Goal: Information Seeking & Learning: Find specific fact

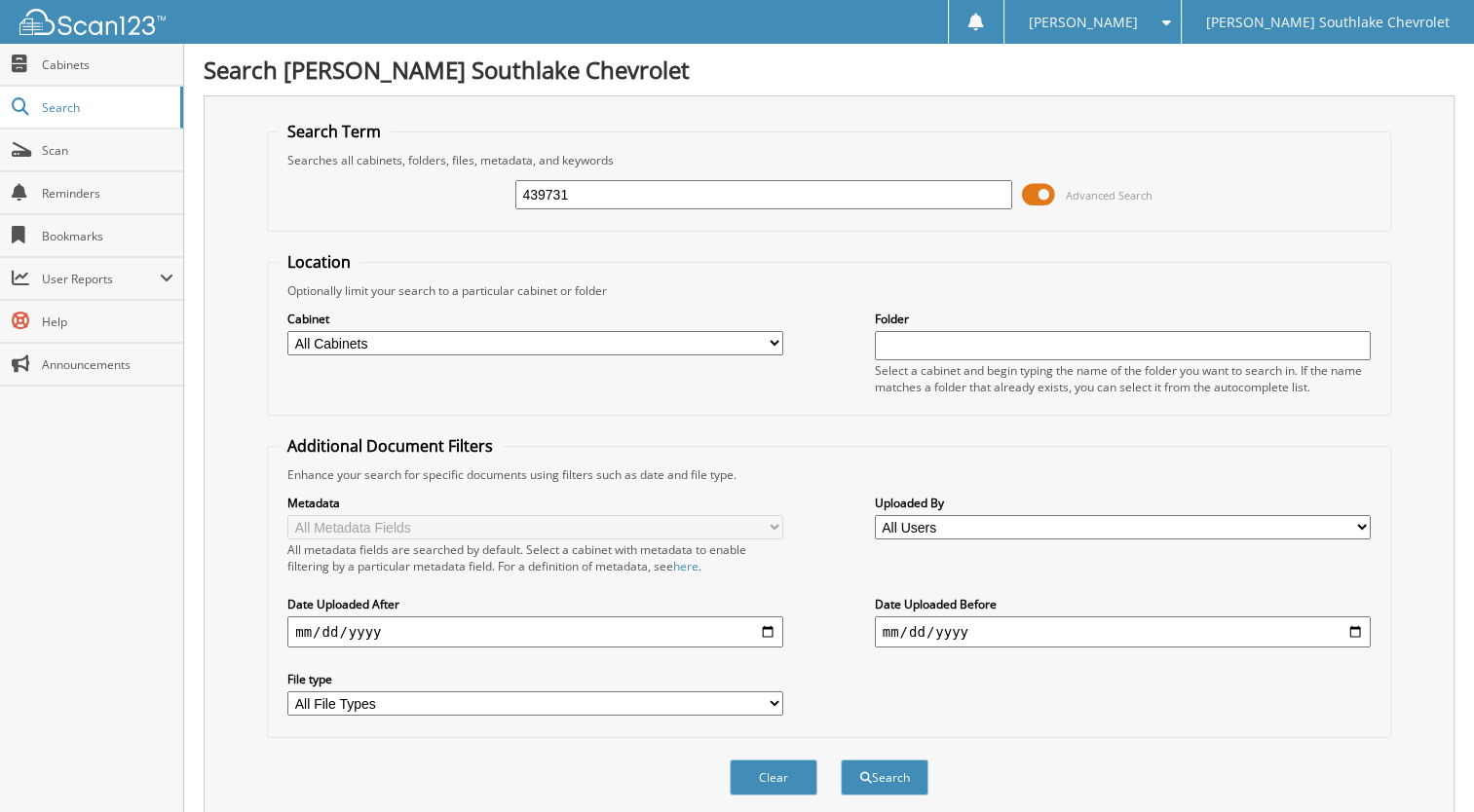
type input "439731"
click at [841, 759] on button "Search" at bounding box center [885, 777] width 87 height 36
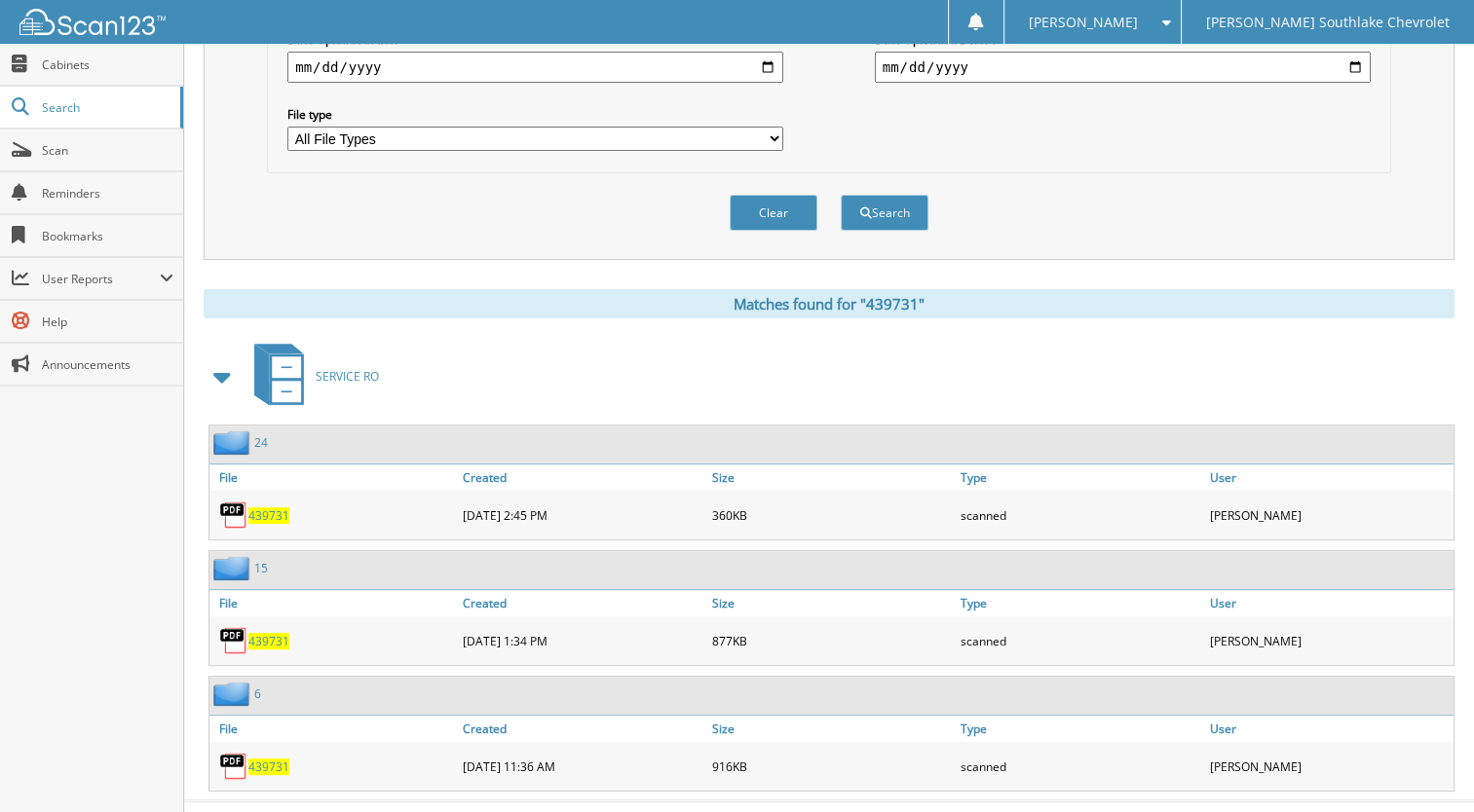
scroll to position [578, 0]
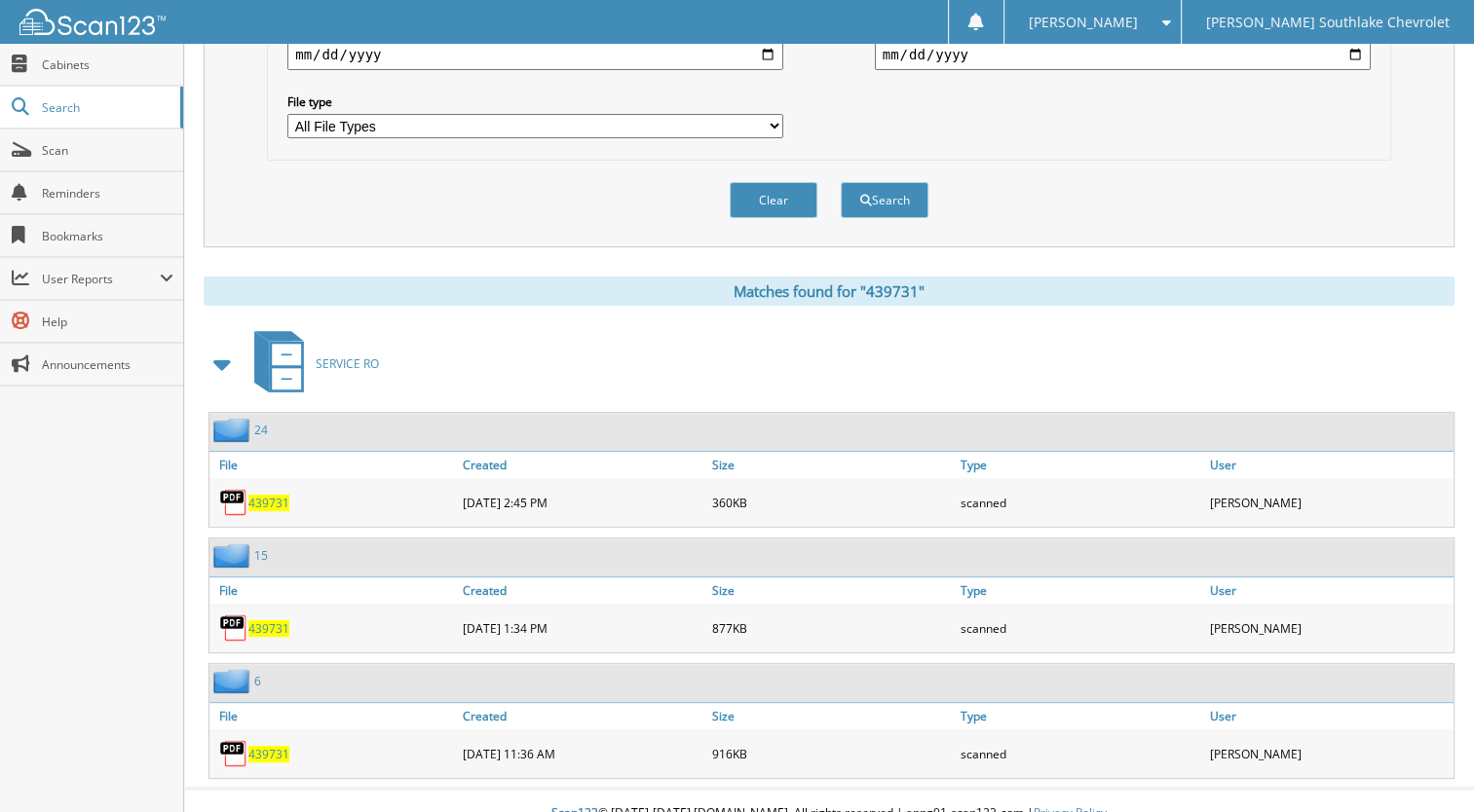
click at [265, 494] on span "439731" at bounding box center [268, 502] width 41 height 17
click at [256, 494] on span "439731" at bounding box center [268, 502] width 41 height 17
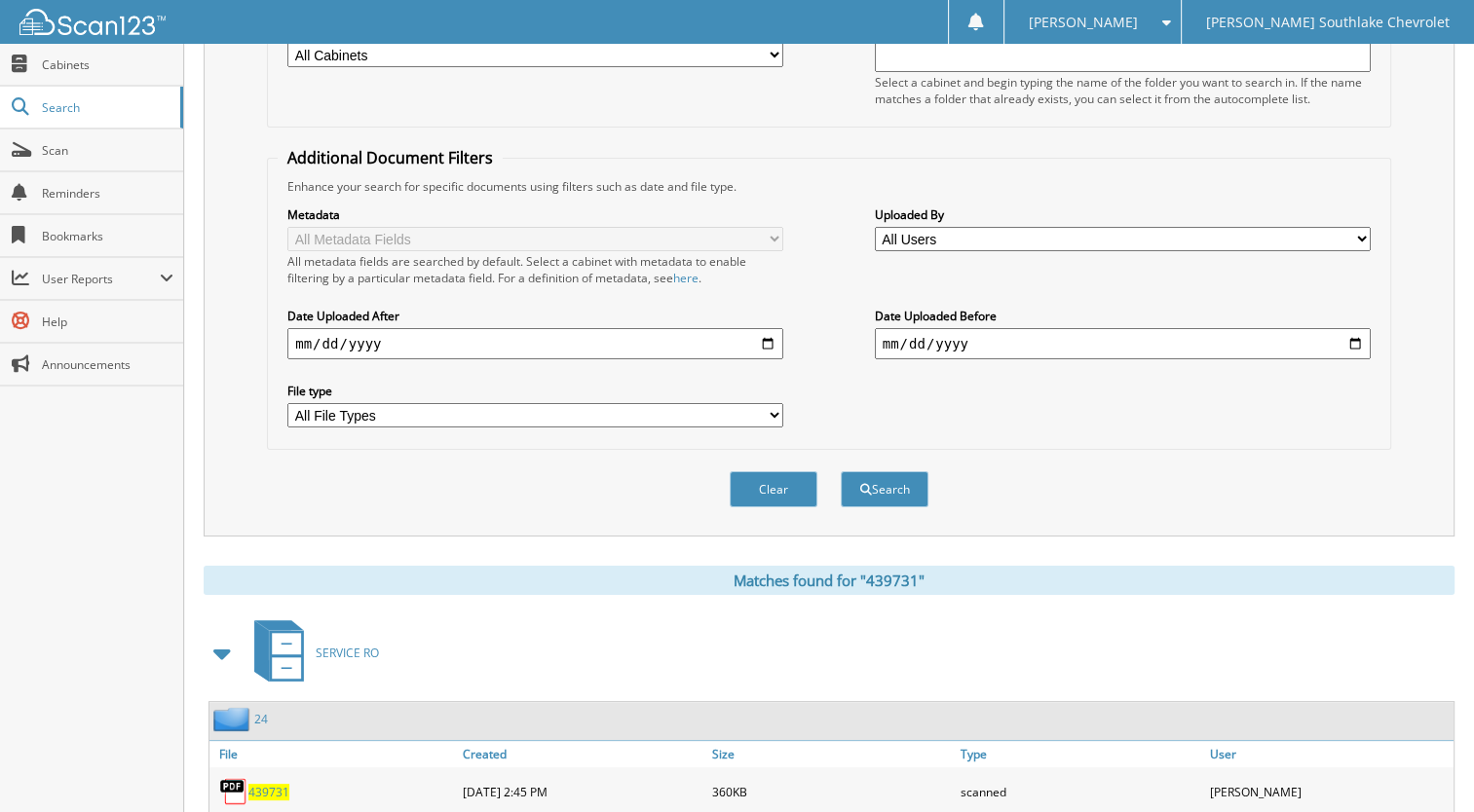
scroll to position [0, 0]
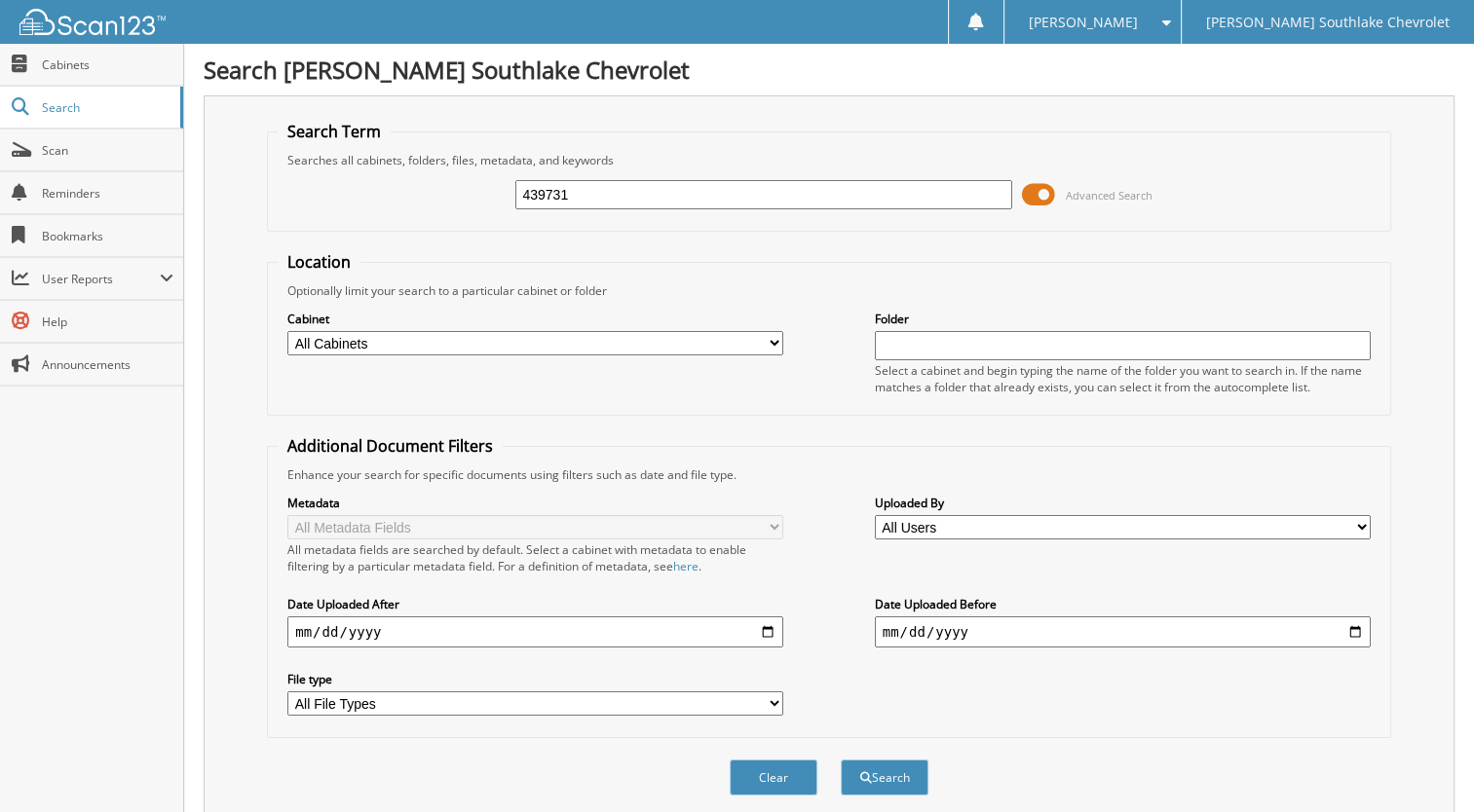
click at [596, 201] on input "439731" at bounding box center [763, 194] width 496 height 29
type input "443328"
click at [841, 759] on button "Search" at bounding box center [885, 777] width 87 height 36
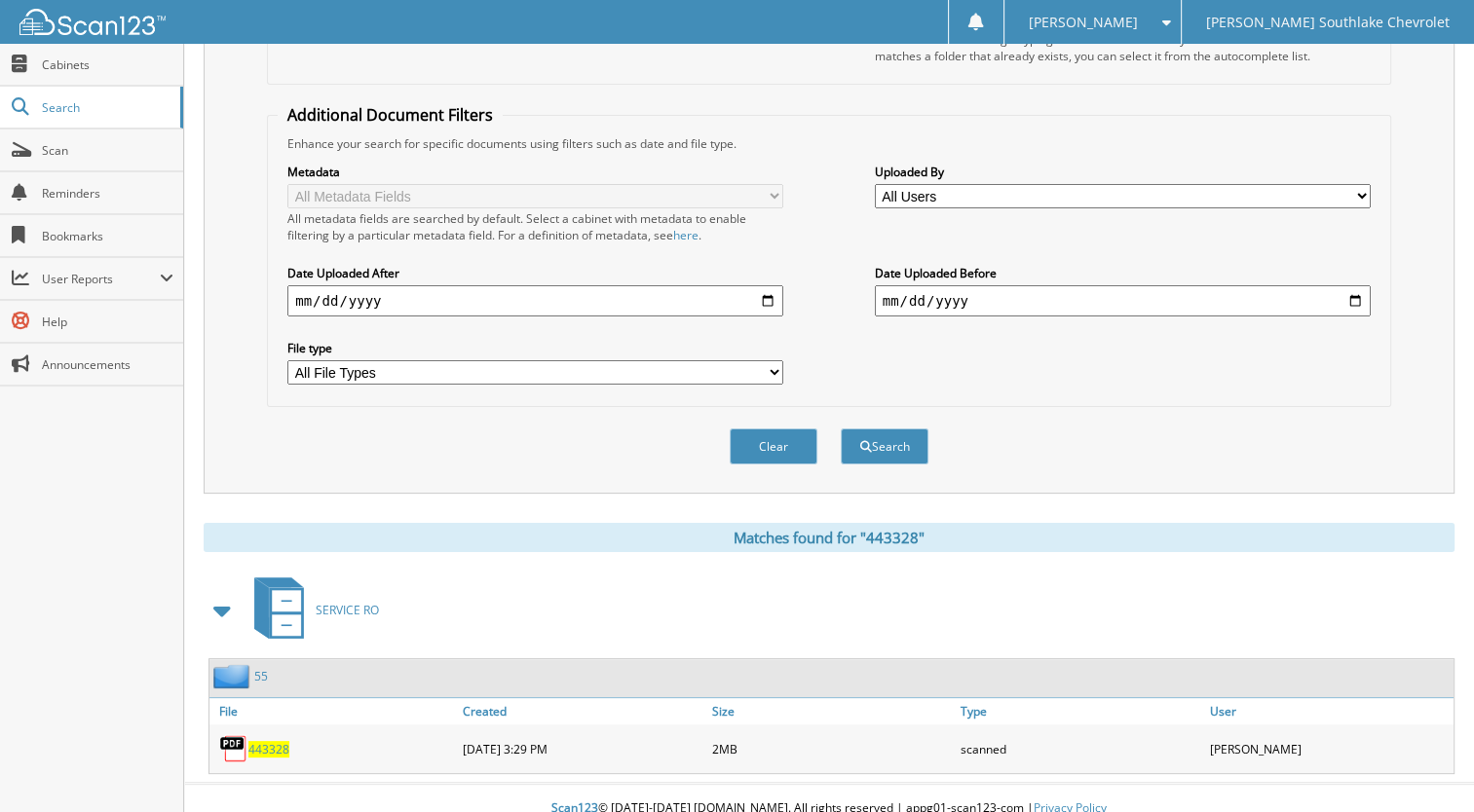
click at [272, 741] on span "443328" at bounding box center [268, 748] width 41 height 17
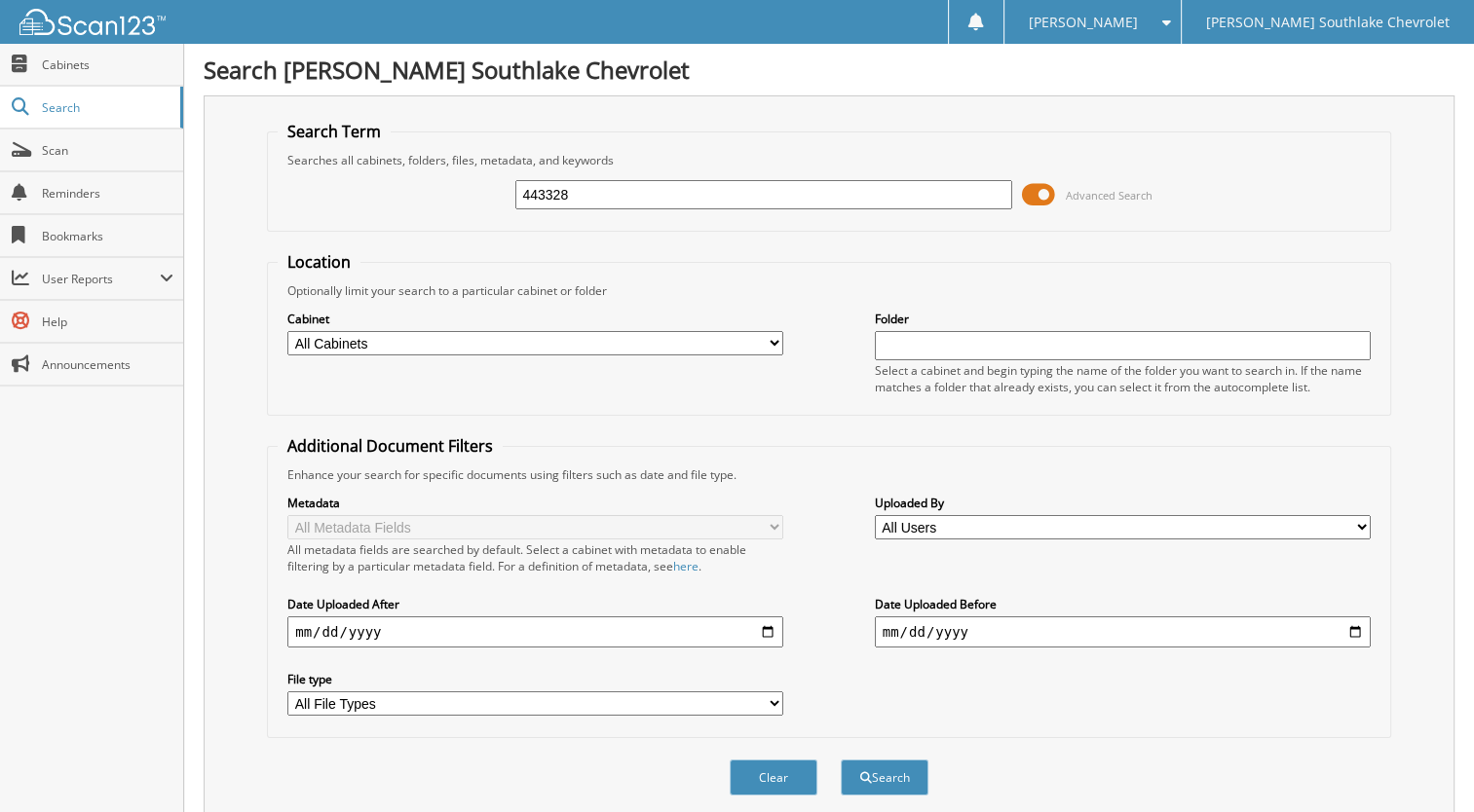
click at [578, 201] on input "443328" at bounding box center [763, 194] width 496 height 29
type input "445764"
click at [841, 759] on button "Search" at bounding box center [885, 777] width 87 height 36
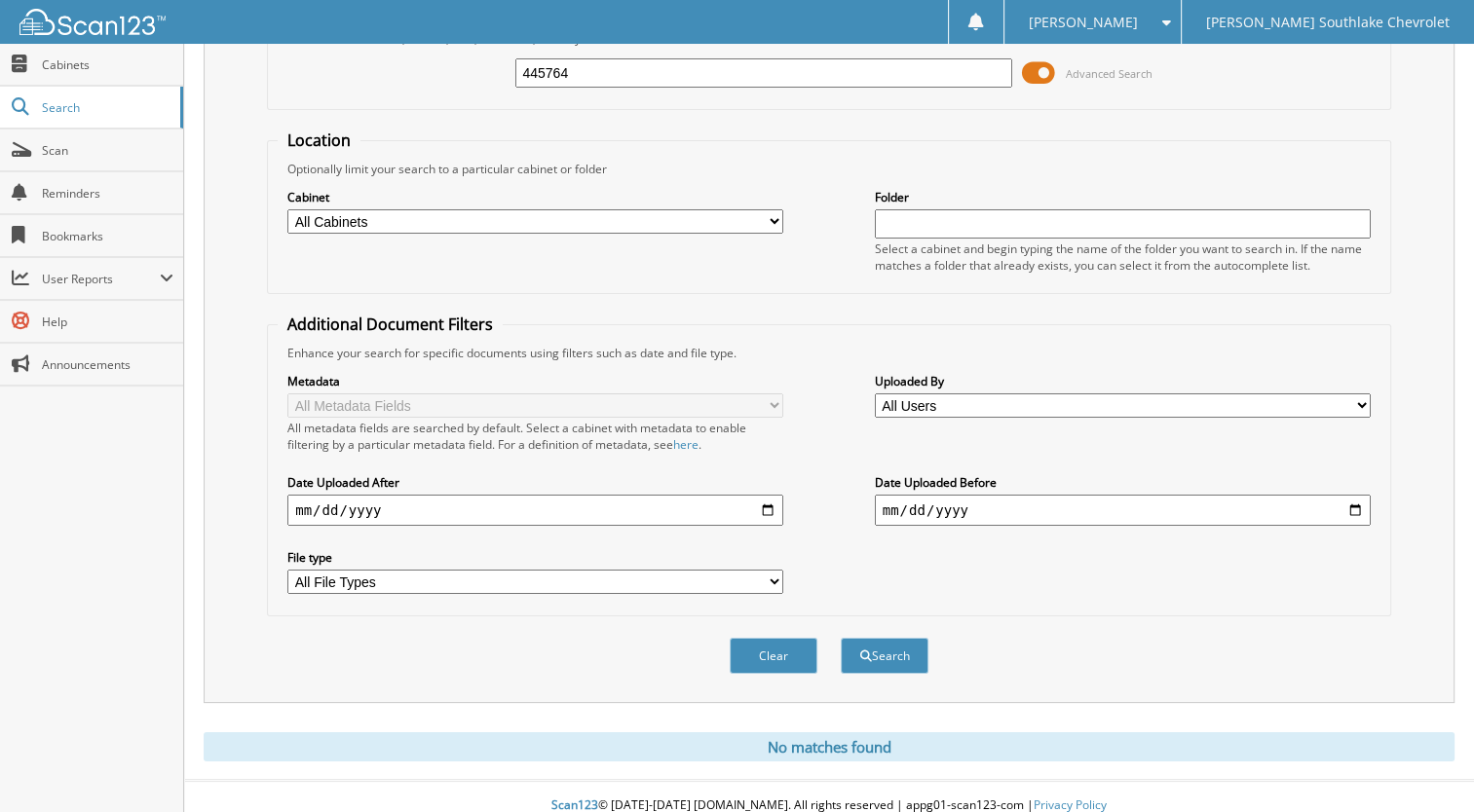
click at [658, 76] on input "445764" at bounding box center [763, 72] width 496 height 29
click at [657, 76] on input "445764" at bounding box center [763, 72] width 496 height 29
type input "445013"
click at [841, 638] on button "Search" at bounding box center [885, 656] width 87 height 36
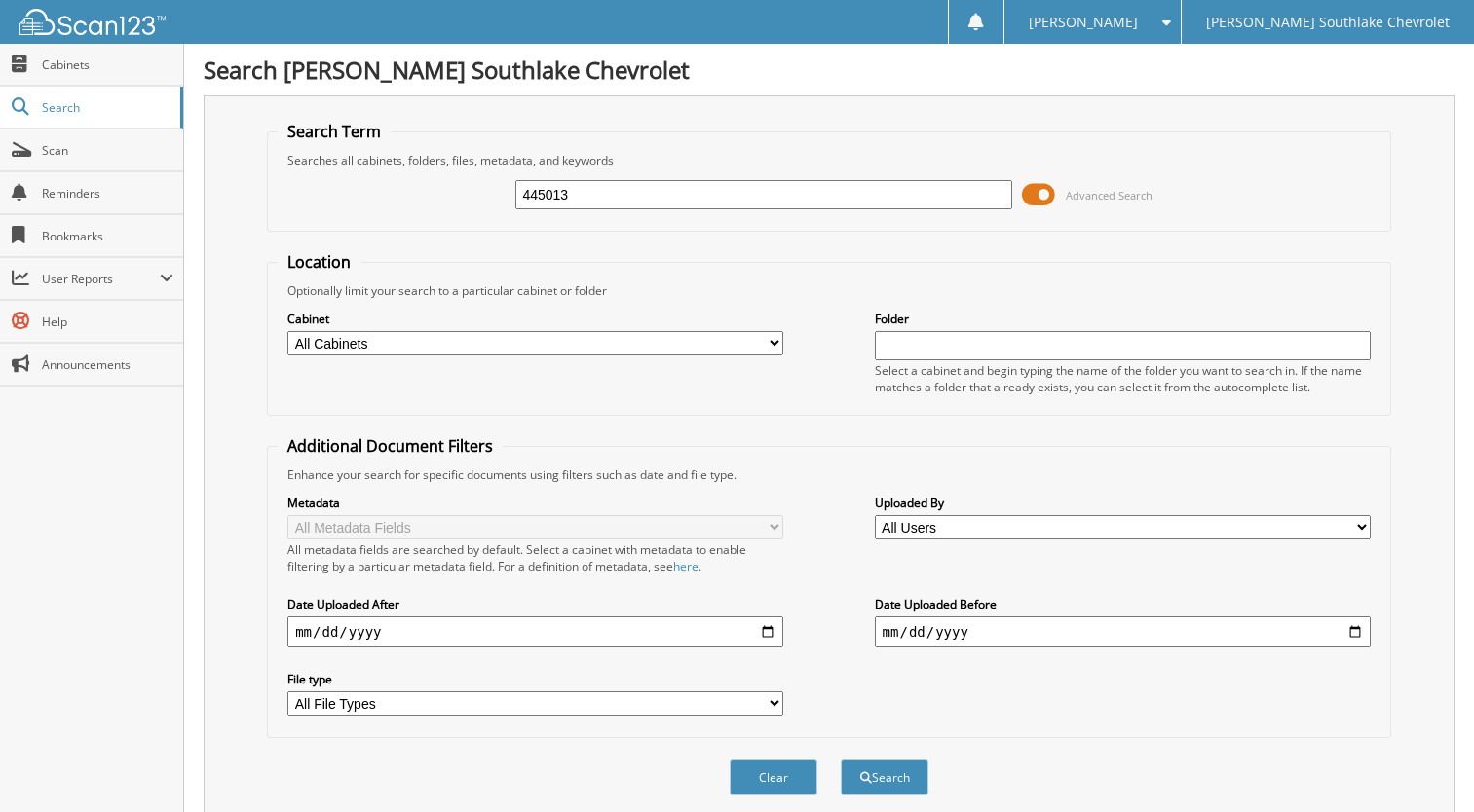
click at [687, 180] on input "445013" at bounding box center [763, 194] width 496 height 29
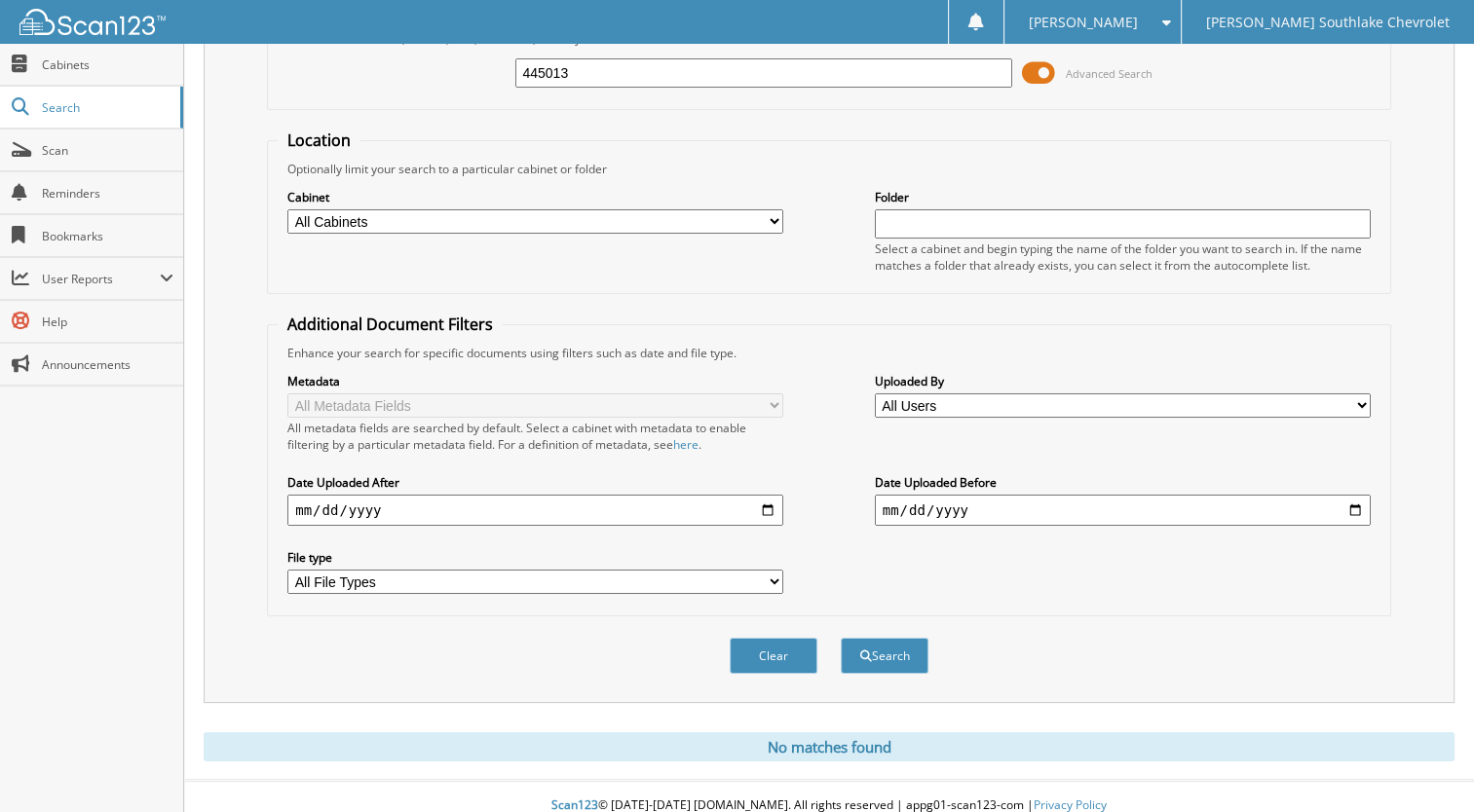
click at [612, 78] on input "445013" at bounding box center [763, 72] width 496 height 29
type input "444928"
click at [841, 638] on button "Search" at bounding box center [885, 656] width 87 height 36
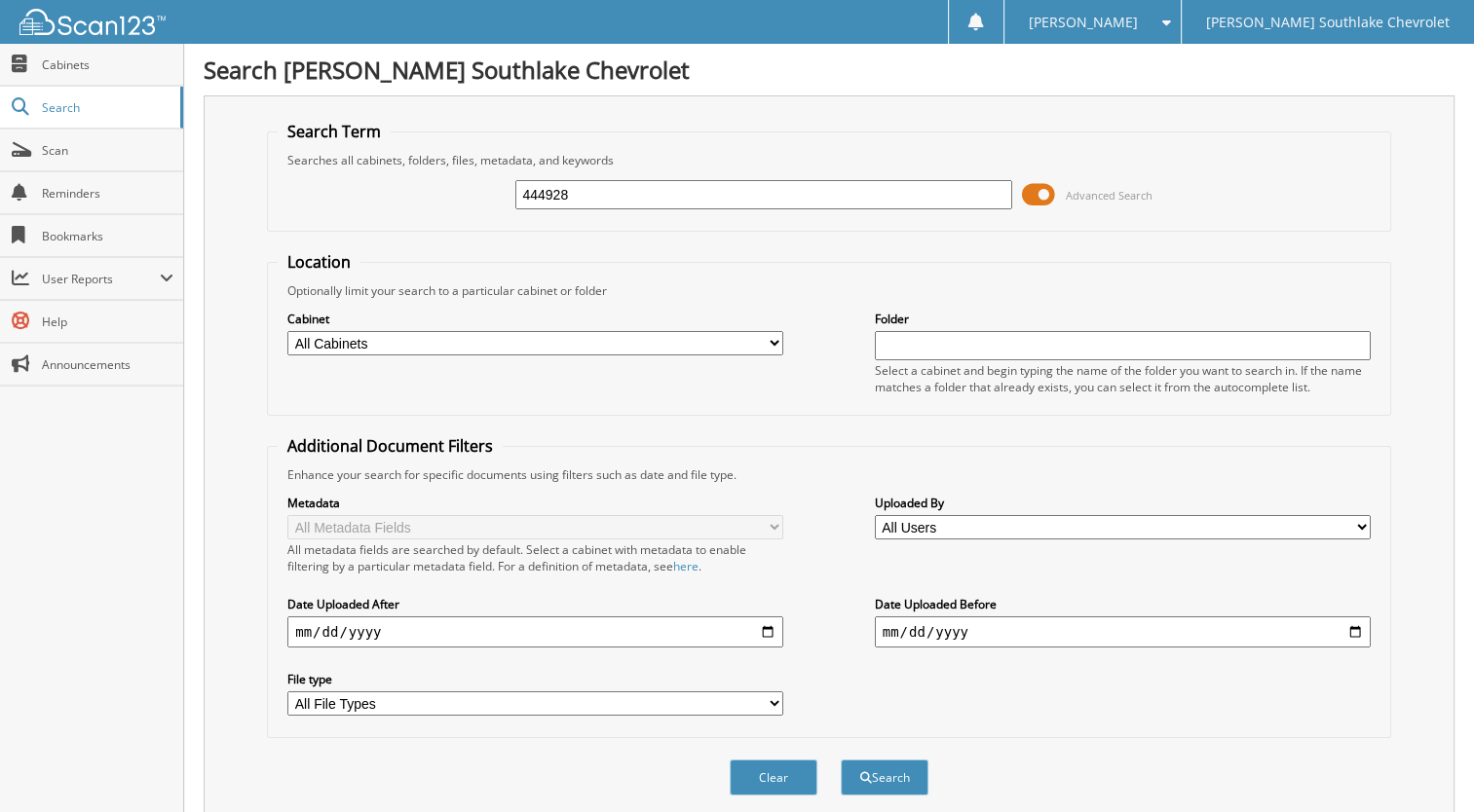
click at [620, 121] on fieldset "Search Term Searches all cabinets, folders, files, metadata, and keywords 44492…" at bounding box center [829, 177] width 1124 height 111
